Goal: Information Seeking & Learning: Learn about a topic

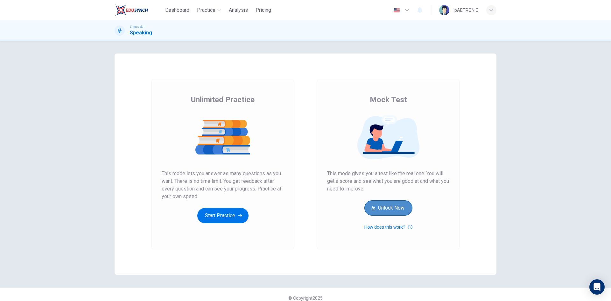
click at [387, 208] on button "Unlock Now" at bounding box center [388, 207] width 48 height 15
click at [386, 226] on button "How does this work?" at bounding box center [388, 227] width 48 height 8
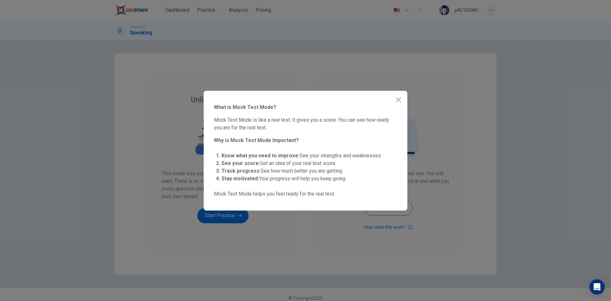
click at [429, 166] on div at bounding box center [305, 150] width 611 height 301
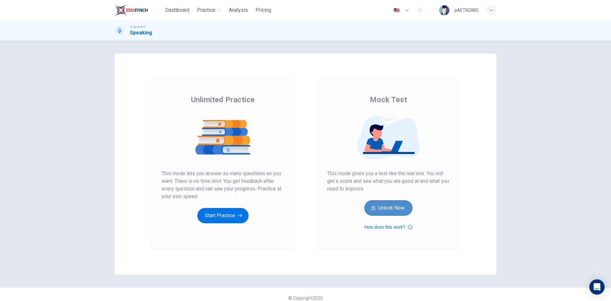
click at [373, 214] on button "Unlock Now" at bounding box center [388, 207] width 48 height 15
click at [375, 151] on img at bounding box center [388, 137] width 122 height 45
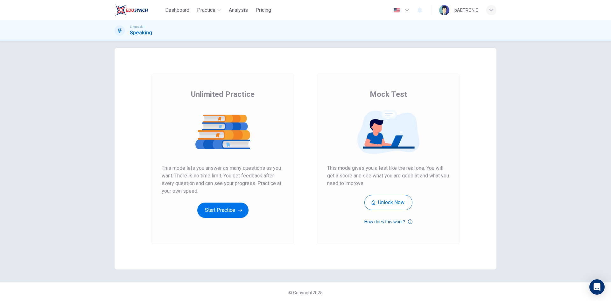
scroll to position [7, 0]
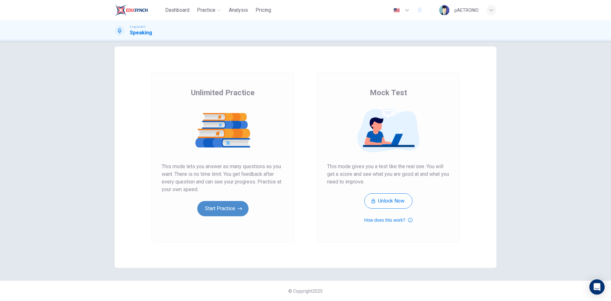
click at [211, 207] on button "Start Practice" at bounding box center [222, 208] width 51 height 15
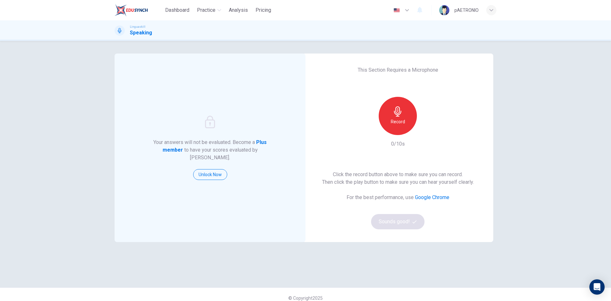
click at [401, 124] on h6 "Record" at bounding box center [398, 122] width 14 height 8
click at [386, 108] on div "Stop" at bounding box center [398, 116] width 38 height 38
click at [410, 218] on button "Sounds good!" at bounding box center [397, 221] width 53 height 15
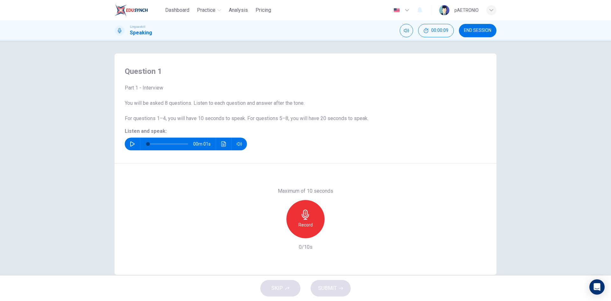
click at [134, 140] on button "button" at bounding box center [132, 143] width 10 height 13
click at [313, 218] on div "Record" at bounding box center [305, 219] width 38 height 38
click at [312, 218] on div "Stop" at bounding box center [305, 219] width 38 height 38
click at [339, 287] on icon "button" at bounding box center [341, 288] width 4 height 4
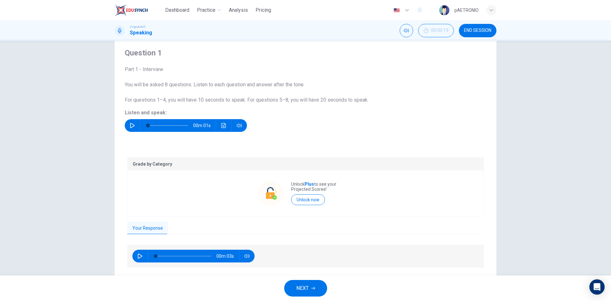
scroll to position [37, 0]
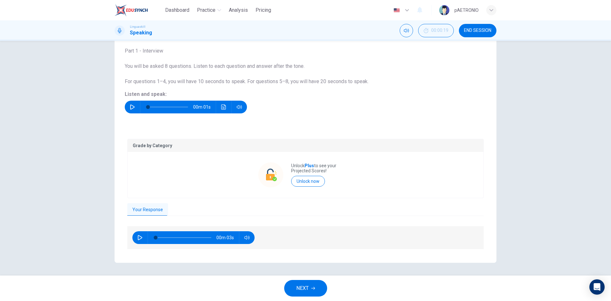
click at [145, 207] on button "Your Response" at bounding box center [147, 209] width 41 height 13
click at [302, 285] on span "NEXT" at bounding box center [302, 288] width 12 height 9
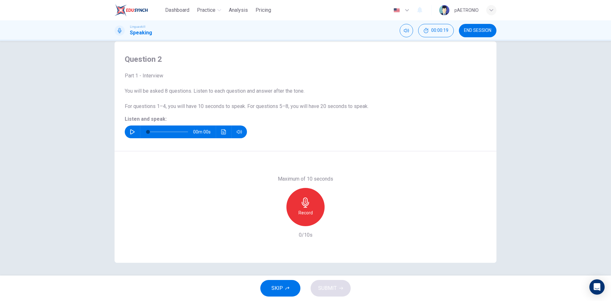
scroll to position [12, 0]
click at [130, 132] on icon "button" at bounding box center [132, 131] width 4 height 5
click at [308, 213] on h6 "Record" at bounding box center [305, 213] width 14 height 8
click at [308, 213] on h6 "Stop" at bounding box center [306, 213] width 10 height 8
click at [331, 289] on span "SUBMIT" at bounding box center [327, 288] width 18 height 9
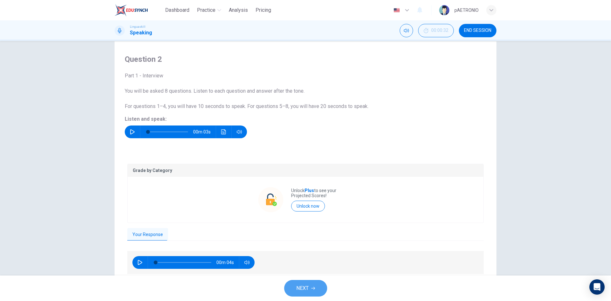
click at [307, 286] on span "NEXT" at bounding box center [302, 288] width 12 height 9
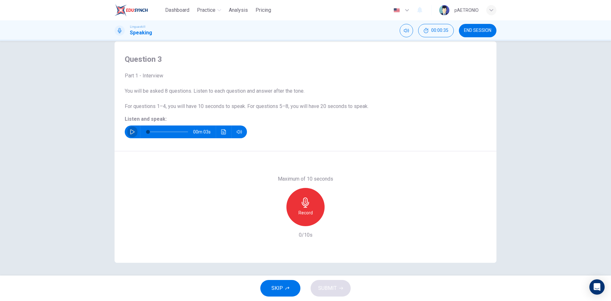
click at [132, 131] on icon "button" at bounding box center [132, 131] width 4 height 5
click at [305, 209] on h6 "Record" at bounding box center [305, 213] width 14 height 8
click at [305, 209] on h6 "Stop" at bounding box center [306, 213] width 10 height 8
click at [326, 287] on span "SUBMIT" at bounding box center [327, 288] width 18 height 9
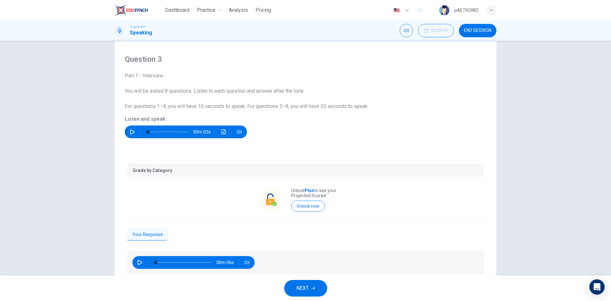
click at [304, 288] on span "NEXT" at bounding box center [302, 288] width 12 height 9
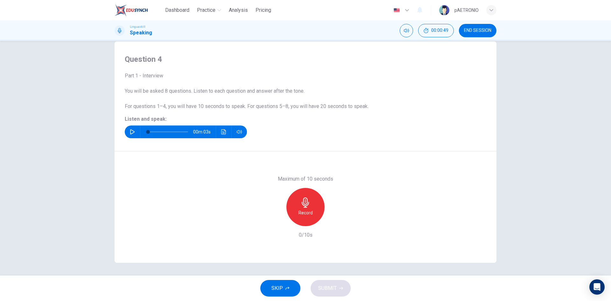
click at [130, 130] on icon "button" at bounding box center [132, 131] width 5 height 5
click at [298, 207] on div "Record" at bounding box center [305, 207] width 38 height 38
click at [300, 211] on h6 "Record" at bounding box center [305, 213] width 14 height 8
click at [310, 214] on div "Stop" at bounding box center [305, 207] width 38 height 38
click at [324, 291] on span "SUBMIT" at bounding box center [327, 288] width 18 height 9
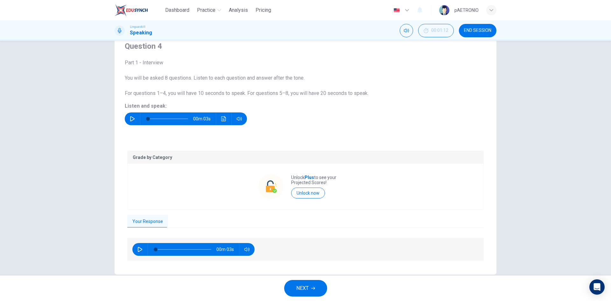
scroll to position [37, 0]
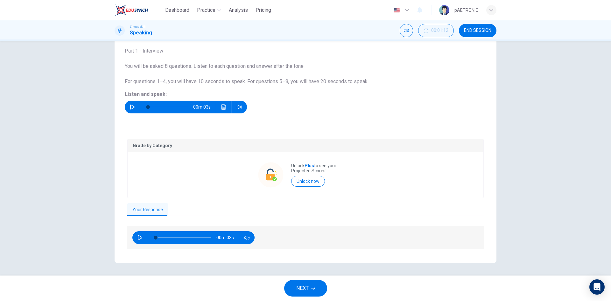
click at [301, 289] on span "NEXT" at bounding box center [302, 288] width 12 height 9
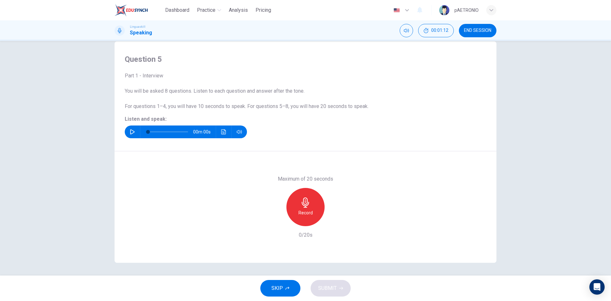
scroll to position [12, 0]
click at [130, 130] on icon "button" at bounding box center [132, 131] width 5 height 5
click at [300, 208] on div "Record" at bounding box center [305, 207] width 38 height 38
click at [300, 208] on div "Stop" at bounding box center [305, 207] width 38 height 38
click at [329, 286] on span "SUBMIT" at bounding box center [327, 288] width 18 height 9
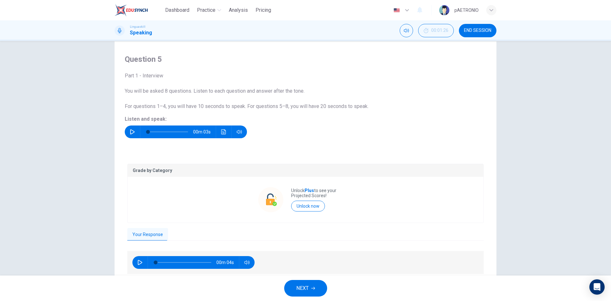
click at [311, 291] on button "NEXT" at bounding box center [305, 288] width 43 height 17
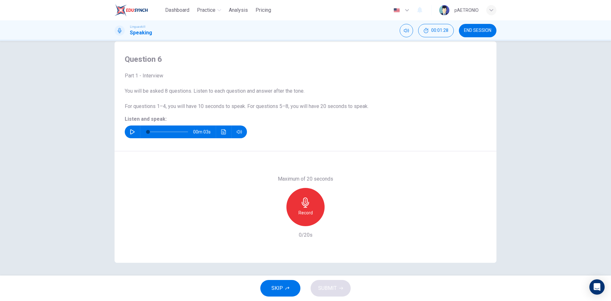
click at [132, 131] on icon "button" at bounding box center [132, 131] width 4 height 5
click at [310, 207] on div "Record" at bounding box center [305, 207] width 38 height 38
click at [298, 212] on div "Stop" at bounding box center [305, 207] width 38 height 38
click at [328, 287] on span "SUBMIT" at bounding box center [327, 288] width 18 height 9
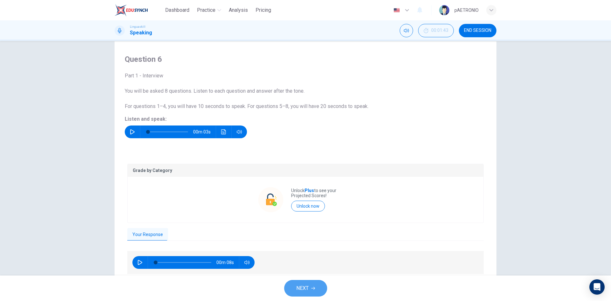
click at [313, 287] on icon "button" at bounding box center [313, 288] width 4 height 4
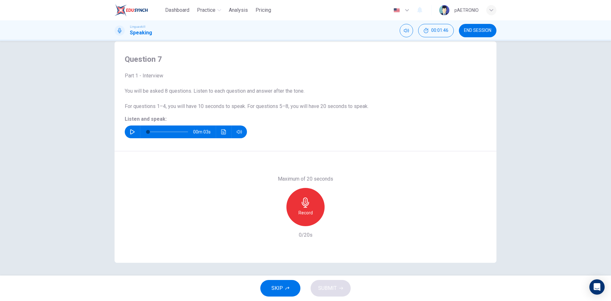
click at [137, 133] on div "00m 03s" at bounding box center [186, 131] width 122 height 13
click at [133, 132] on button "button" at bounding box center [132, 131] width 10 height 13
click at [312, 214] on div "Record" at bounding box center [305, 207] width 38 height 38
click at [294, 196] on div "Stop" at bounding box center [305, 207] width 38 height 38
click at [327, 285] on span "SUBMIT" at bounding box center [327, 288] width 18 height 9
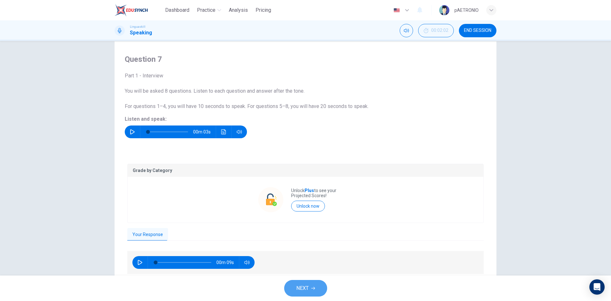
click at [302, 288] on span "NEXT" at bounding box center [302, 288] width 12 height 9
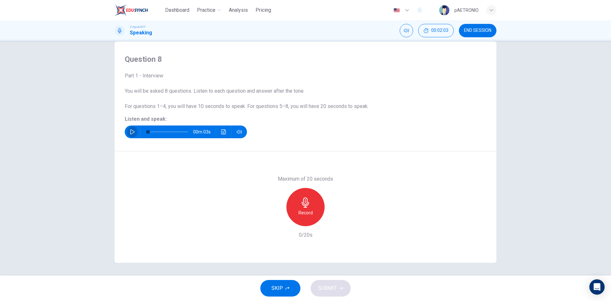
click at [130, 133] on icon "button" at bounding box center [132, 131] width 5 height 5
type input "0"
click at [307, 215] on h6 "Record" at bounding box center [305, 213] width 14 height 8
click at [305, 210] on h6 "Stop" at bounding box center [306, 213] width 10 height 8
click at [322, 290] on span "SUBMIT" at bounding box center [327, 288] width 18 height 9
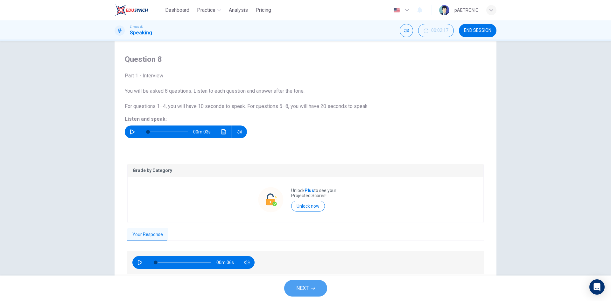
click at [320, 290] on button "NEXT" at bounding box center [305, 288] width 43 height 17
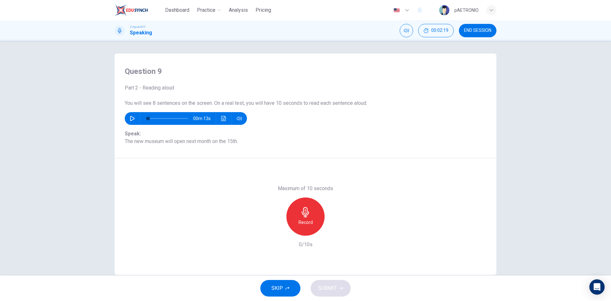
click at [284, 290] on button "SKIP" at bounding box center [280, 288] width 40 height 17
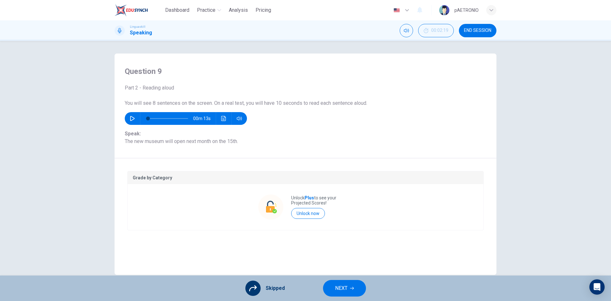
click at [333, 281] on button "NEXT" at bounding box center [344, 288] width 43 height 17
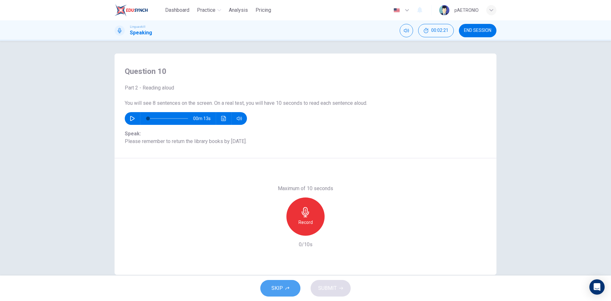
click at [287, 289] on icon "button" at bounding box center [287, 288] width 4 height 4
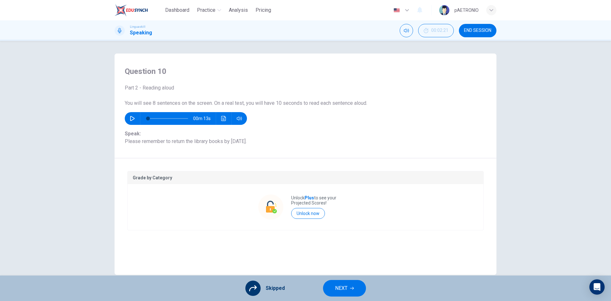
click at [339, 288] on span "NEXT" at bounding box center [341, 288] width 12 height 9
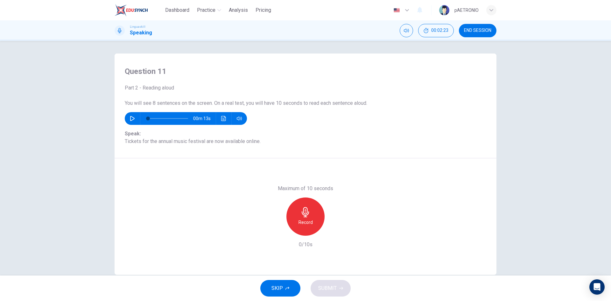
click at [286, 287] on icon "button" at bounding box center [287, 288] width 4 height 4
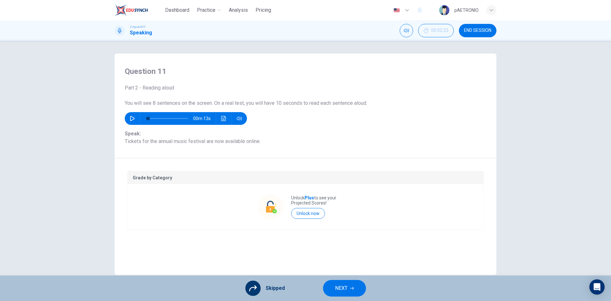
click at [348, 292] on button "NEXT" at bounding box center [344, 288] width 43 height 17
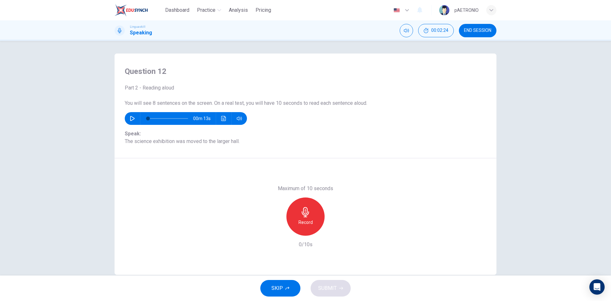
click at [292, 288] on button "SKIP" at bounding box center [280, 288] width 40 height 17
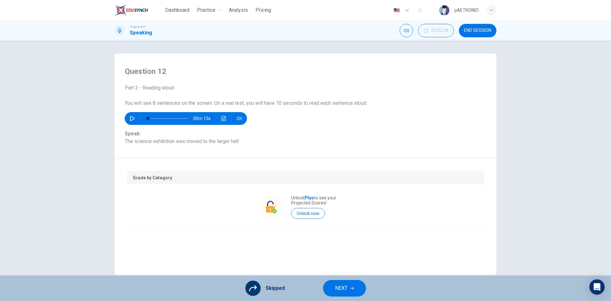
click at [341, 289] on span "NEXT" at bounding box center [341, 288] width 12 height 9
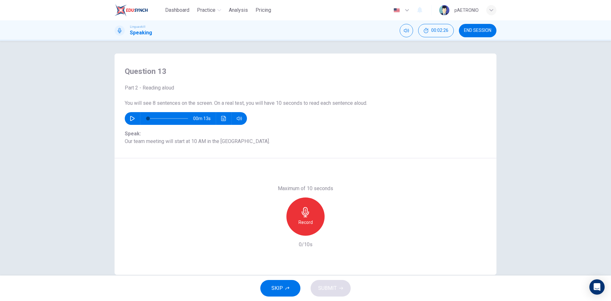
click at [280, 290] on span "SKIP" at bounding box center [276, 288] width 11 height 9
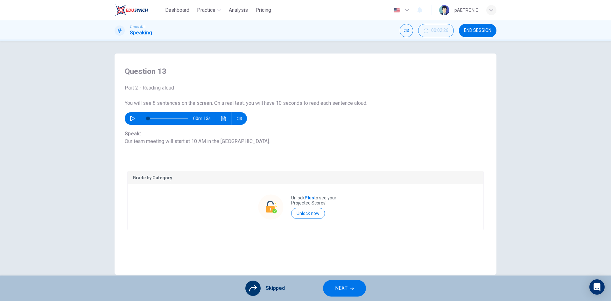
click at [337, 289] on span "NEXT" at bounding box center [341, 288] width 12 height 9
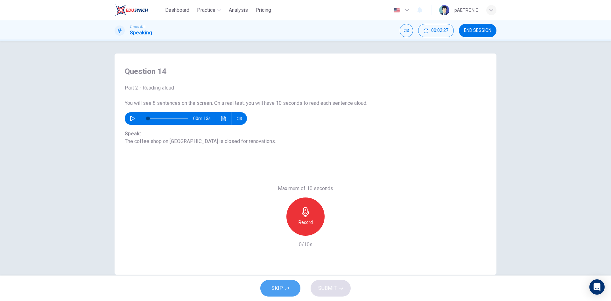
click at [277, 292] on button "SKIP" at bounding box center [280, 288] width 40 height 17
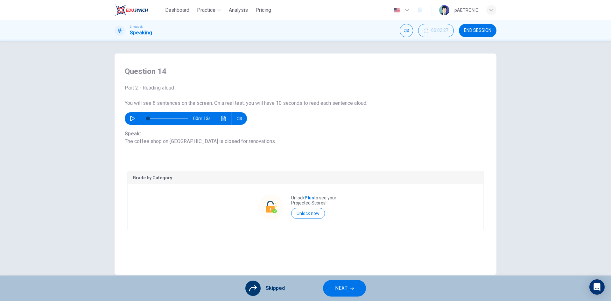
click at [337, 288] on span "NEXT" at bounding box center [341, 288] width 12 height 9
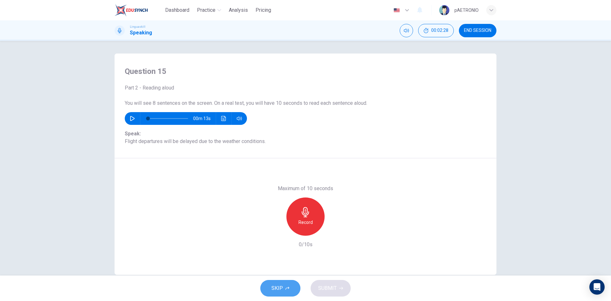
click at [285, 289] on icon "button" at bounding box center [287, 287] width 4 height 3
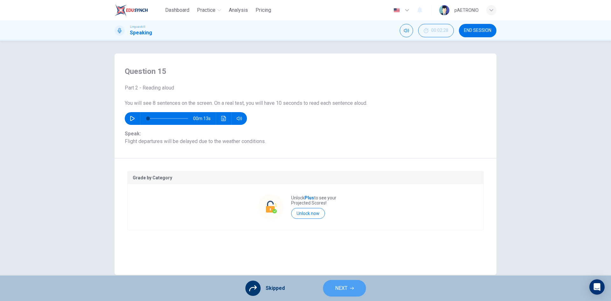
click at [343, 287] on span "NEXT" at bounding box center [341, 288] width 12 height 9
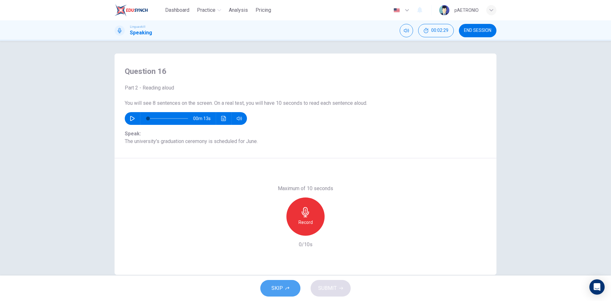
click at [286, 289] on icon "button" at bounding box center [287, 288] width 4 height 4
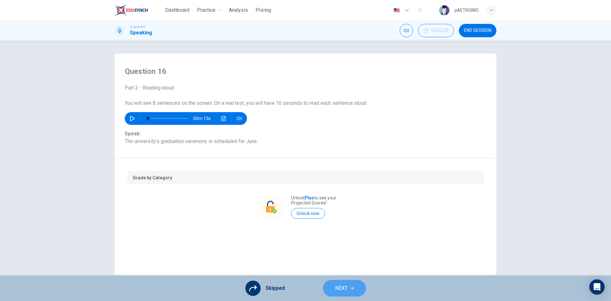
click at [332, 287] on button "NEXT" at bounding box center [344, 288] width 43 height 17
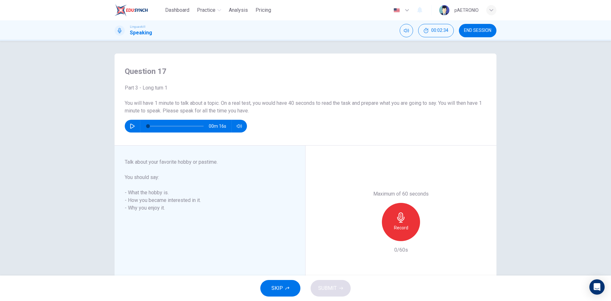
click at [276, 283] on button "SKIP" at bounding box center [280, 288] width 40 height 17
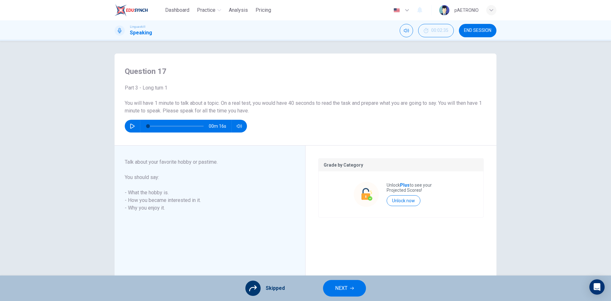
click at [333, 285] on button "NEXT" at bounding box center [344, 288] width 43 height 17
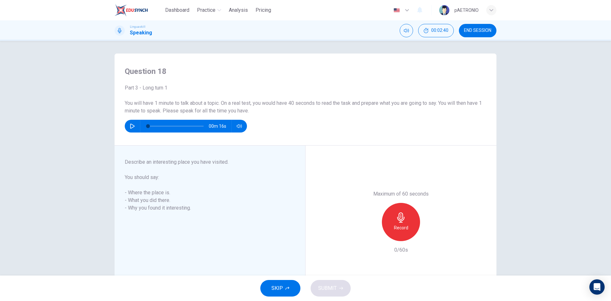
click at [281, 283] on button "SKIP" at bounding box center [280, 288] width 40 height 17
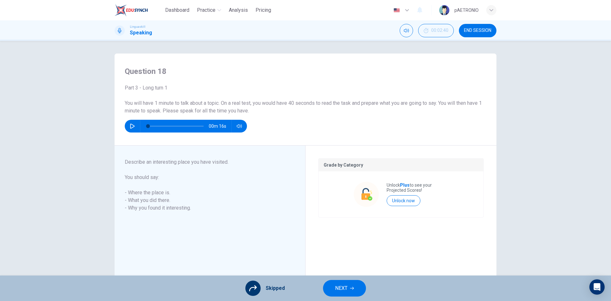
click at [350, 291] on button "NEXT" at bounding box center [344, 288] width 43 height 17
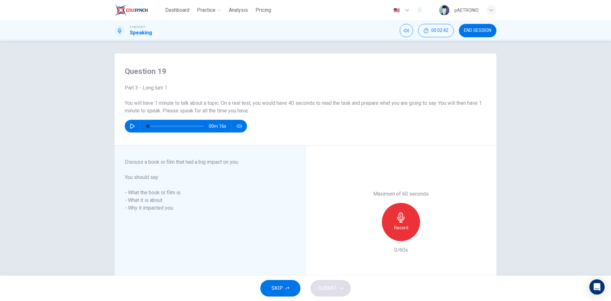
click at [290, 285] on button "SKIP" at bounding box center [280, 288] width 40 height 17
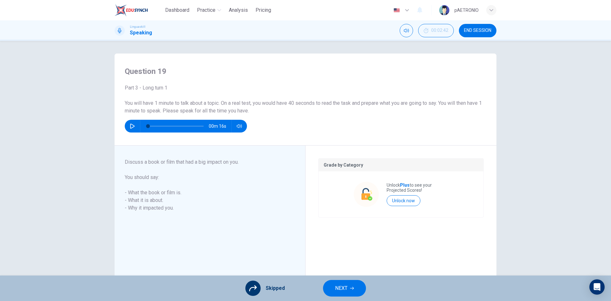
click at [345, 284] on span "NEXT" at bounding box center [341, 288] width 12 height 9
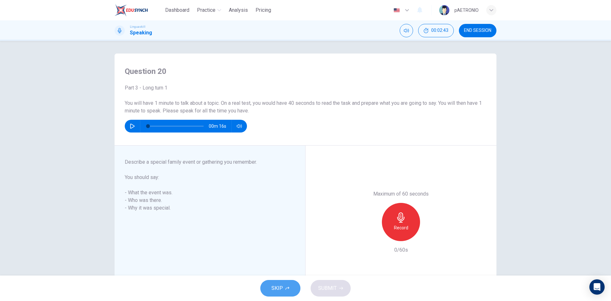
click at [287, 284] on button "SKIP" at bounding box center [280, 288] width 40 height 17
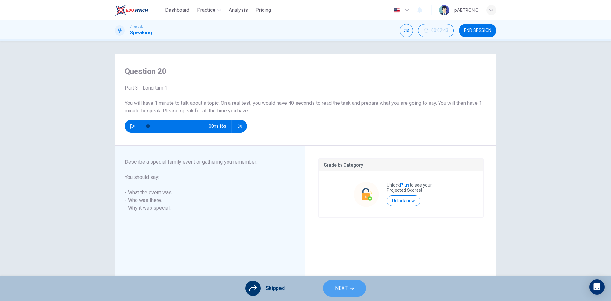
click at [339, 285] on span "NEXT" at bounding box center [341, 288] width 12 height 9
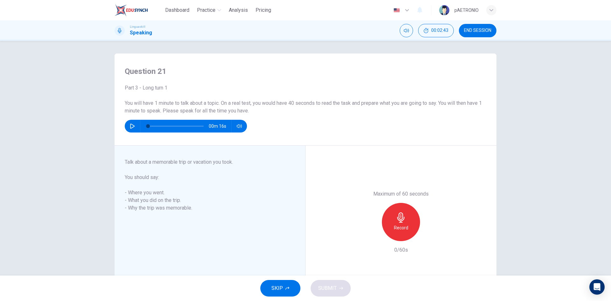
click at [268, 281] on button "SKIP" at bounding box center [280, 288] width 40 height 17
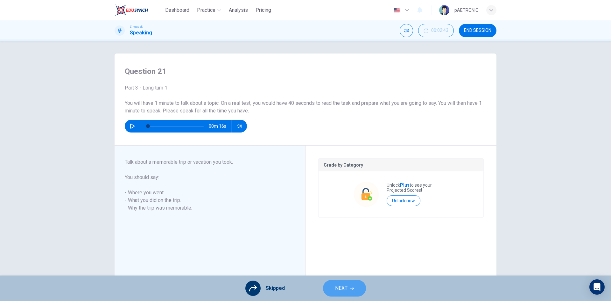
click at [347, 291] on span "NEXT" at bounding box center [341, 288] width 12 height 9
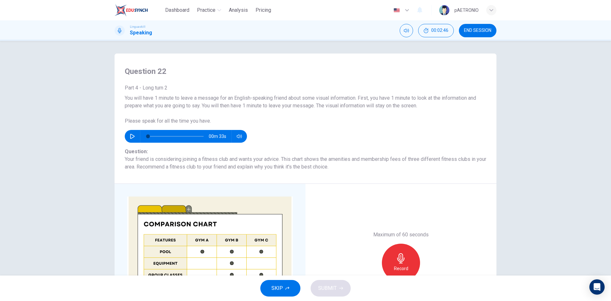
click at [283, 289] on button "SKIP" at bounding box center [280, 288] width 40 height 17
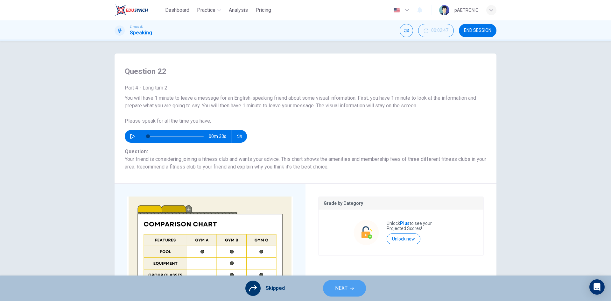
click at [331, 286] on button "NEXT" at bounding box center [344, 288] width 43 height 17
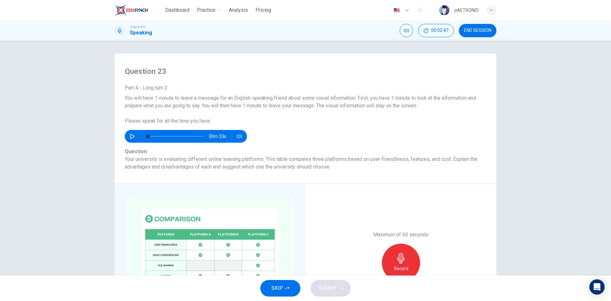
click at [281, 288] on span "SKIP" at bounding box center [276, 288] width 11 height 9
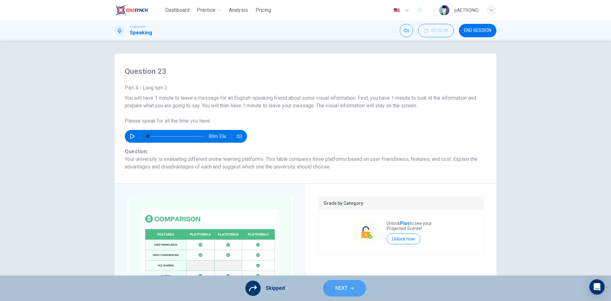
click at [346, 290] on span "NEXT" at bounding box center [341, 288] width 12 height 9
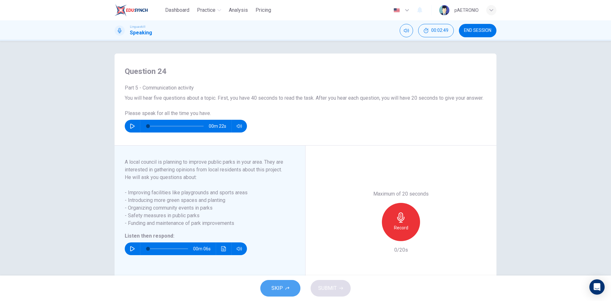
click at [284, 288] on button "SKIP" at bounding box center [280, 288] width 40 height 17
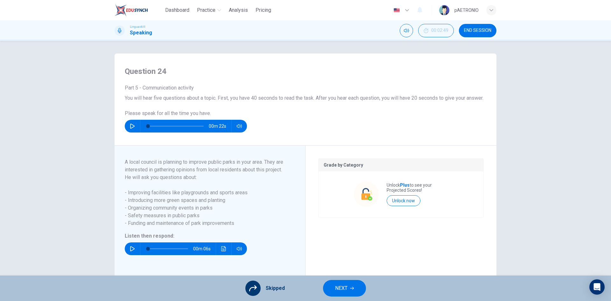
click at [353, 294] on button "NEXT" at bounding box center [344, 288] width 43 height 17
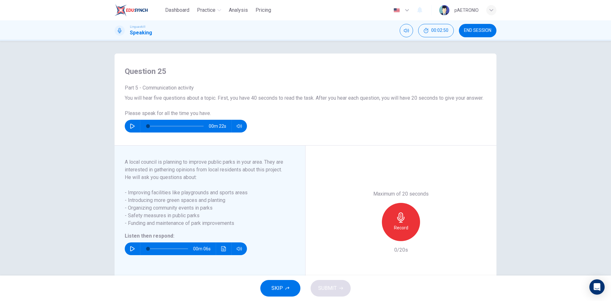
click at [269, 291] on button "SKIP" at bounding box center [280, 288] width 40 height 17
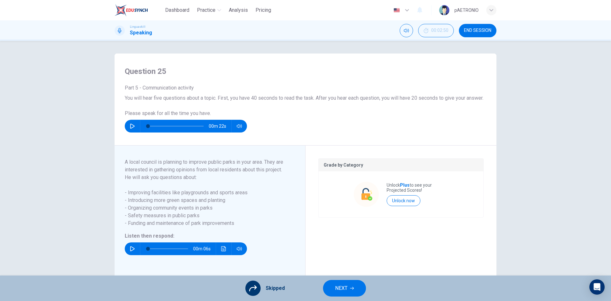
click at [341, 289] on span "NEXT" at bounding box center [341, 288] width 12 height 9
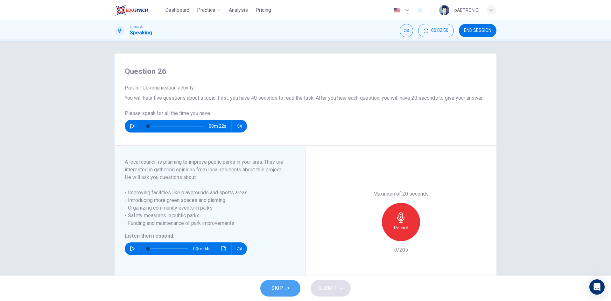
click at [281, 282] on button "SKIP" at bounding box center [280, 288] width 40 height 17
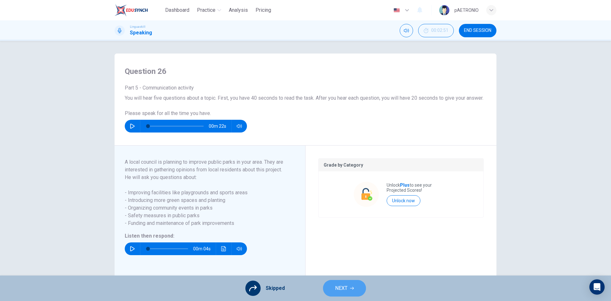
click at [335, 285] on span "NEXT" at bounding box center [341, 288] width 12 height 9
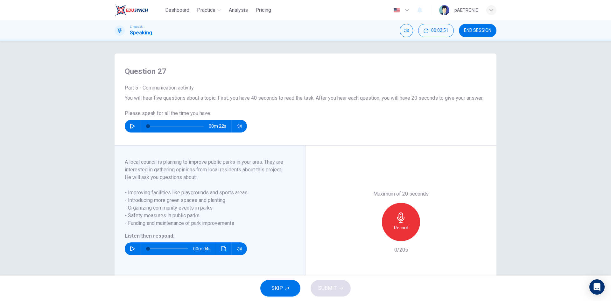
click at [269, 287] on button "SKIP" at bounding box center [280, 288] width 40 height 17
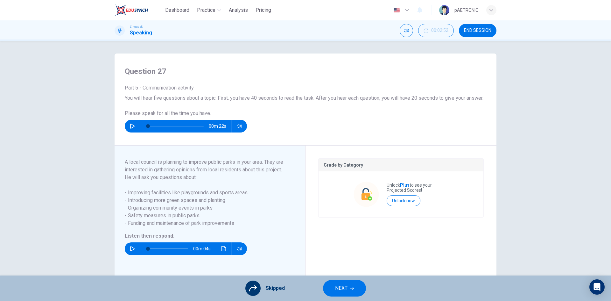
click at [339, 290] on span "NEXT" at bounding box center [341, 288] width 12 height 9
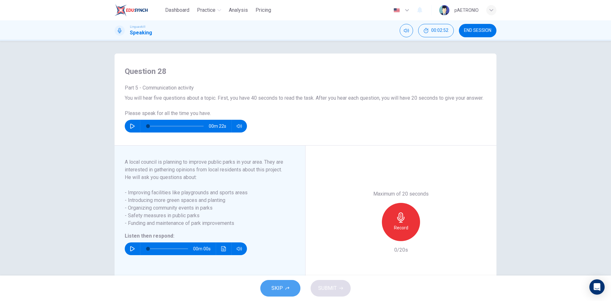
click at [286, 290] on button "SKIP" at bounding box center [280, 288] width 40 height 17
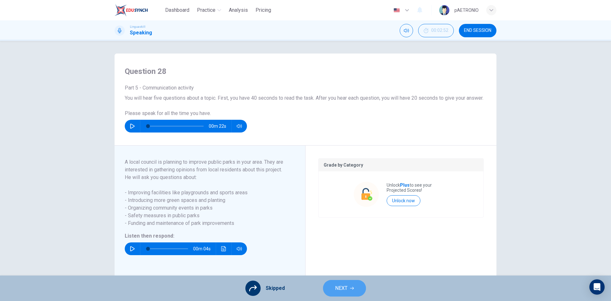
click at [343, 288] on span "NEXT" at bounding box center [341, 288] width 12 height 9
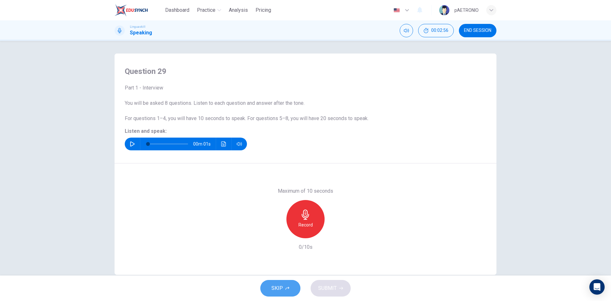
click at [276, 289] on span "SKIP" at bounding box center [276, 288] width 11 height 9
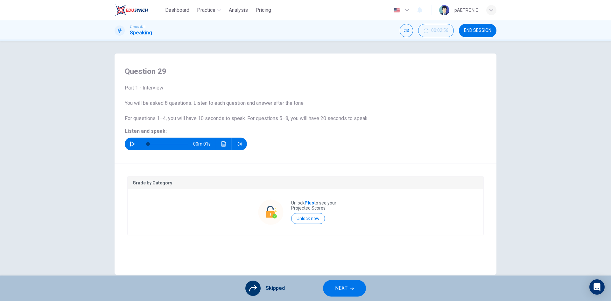
drag, startPoint x: 186, startPoint y: 13, endPoint x: 325, endPoint y: 51, distance: 143.5
click at [186, 13] on span "Dashboard" at bounding box center [177, 10] width 24 height 8
